Goal: Task Accomplishment & Management: Manage account settings

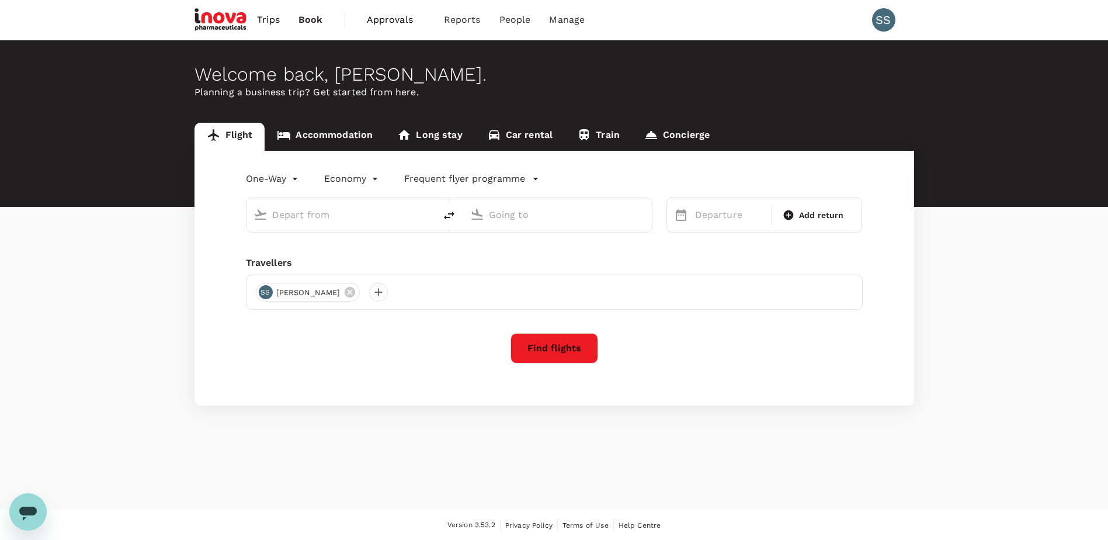
click at [394, 18] on span "Approvals" at bounding box center [396, 20] width 58 height 14
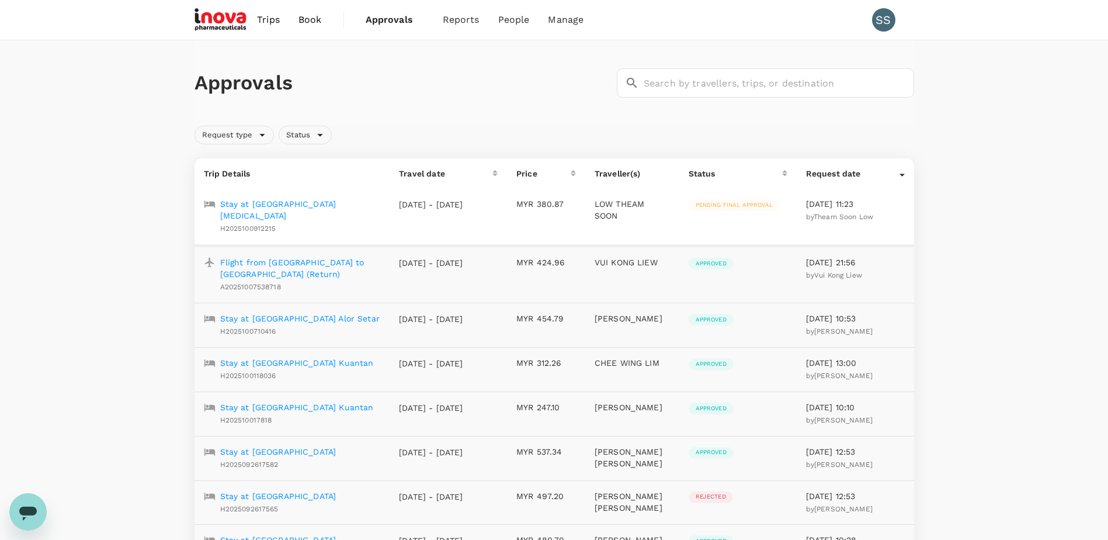
click at [277, 203] on p "Stay at [GEOGRAPHIC_DATA][MEDICAL_DATA]" at bounding box center [300, 209] width 161 height 23
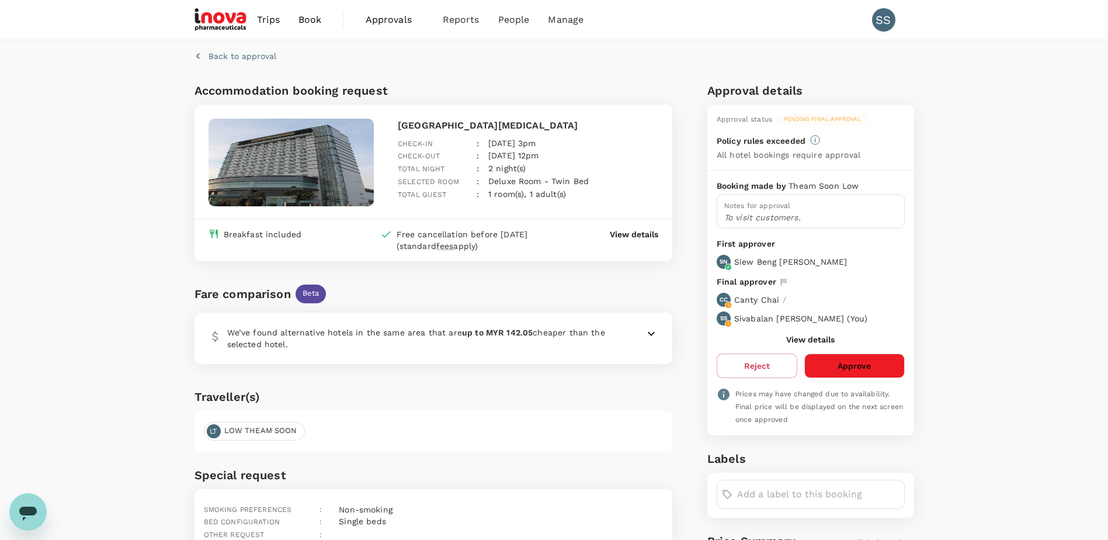
click at [835, 367] on button "Approve" at bounding box center [854, 365] width 100 height 25
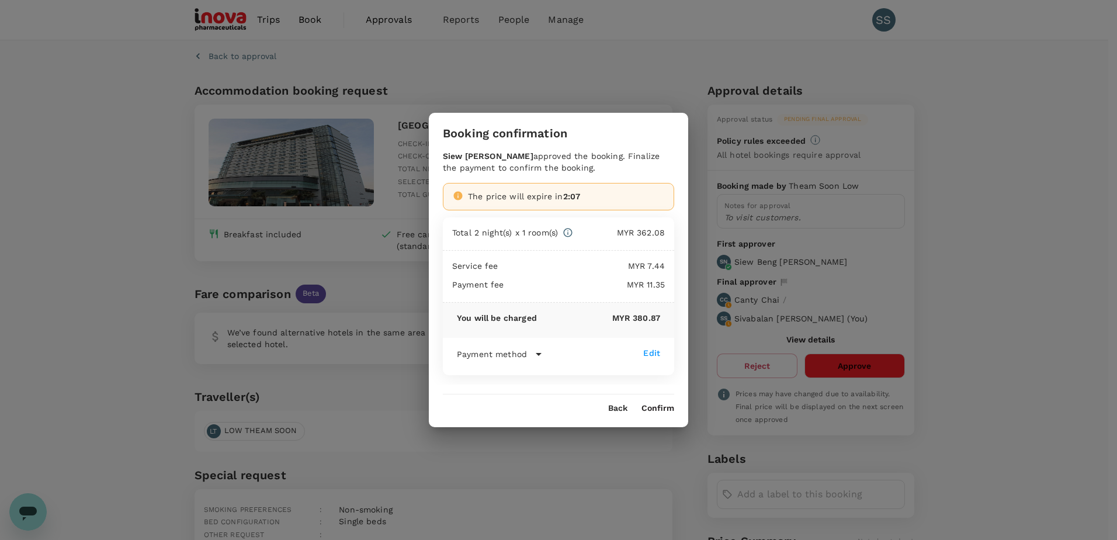
click at [655, 405] on button "Confirm" at bounding box center [657, 408] width 33 height 9
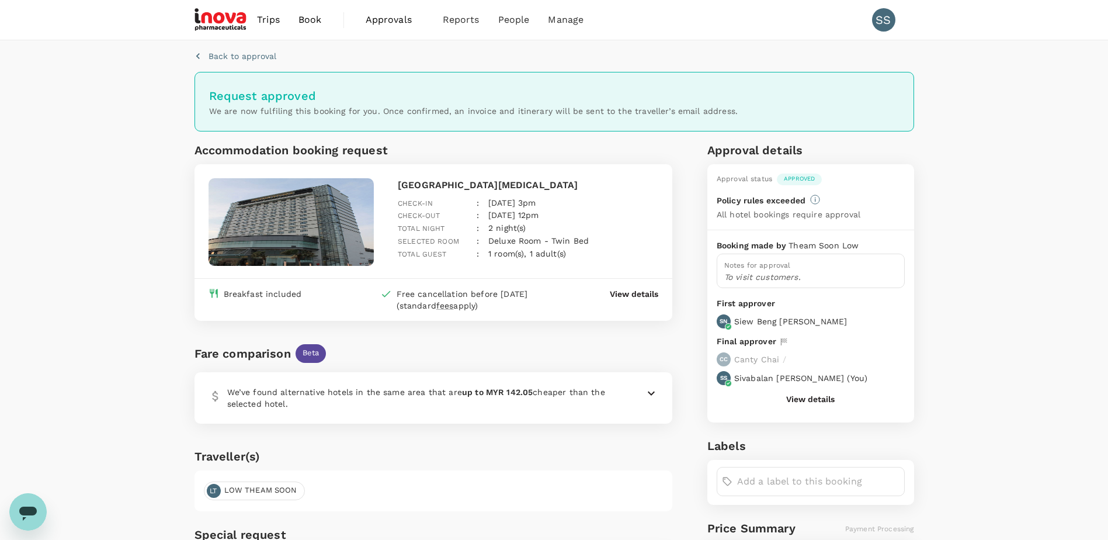
click at [385, 19] on span "Approvals" at bounding box center [395, 20] width 58 height 14
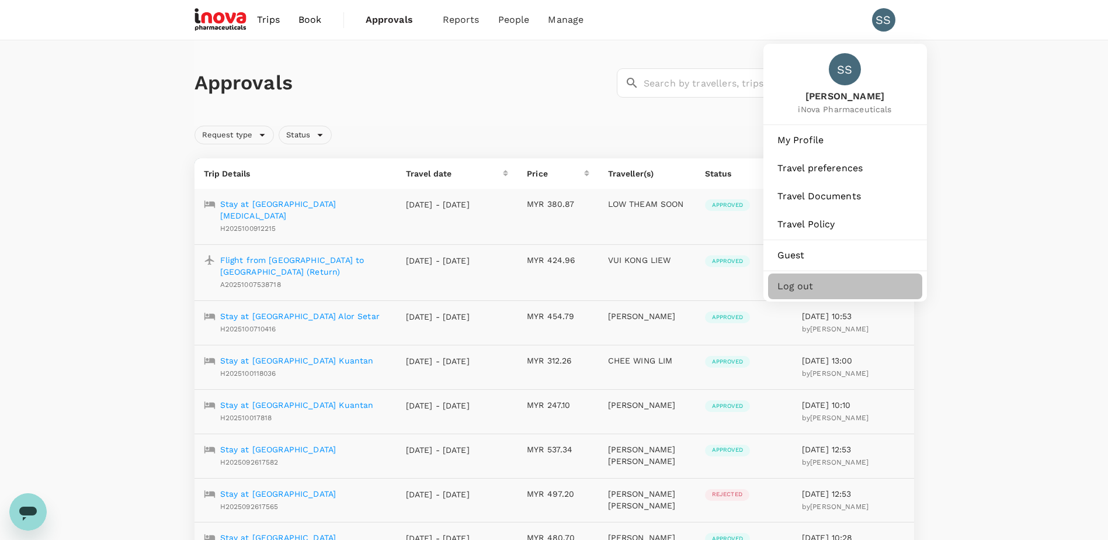
click at [791, 287] on span "Log out" at bounding box center [846, 286] width 136 height 14
